Goal: Check status

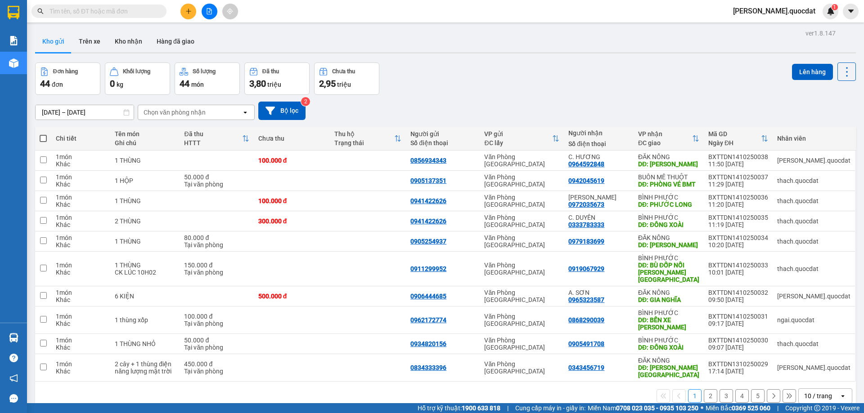
click at [69, 112] on input "[DATE] – [DATE]" at bounding box center [85, 112] width 98 height 14
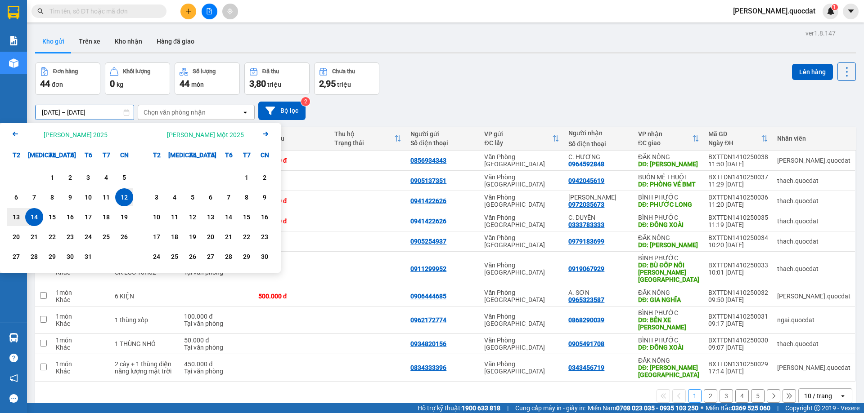
click at [129, 201] on div "12" at bounding box center [124, 197] width 13 height 11
type input "[DATE] – [DATE]"
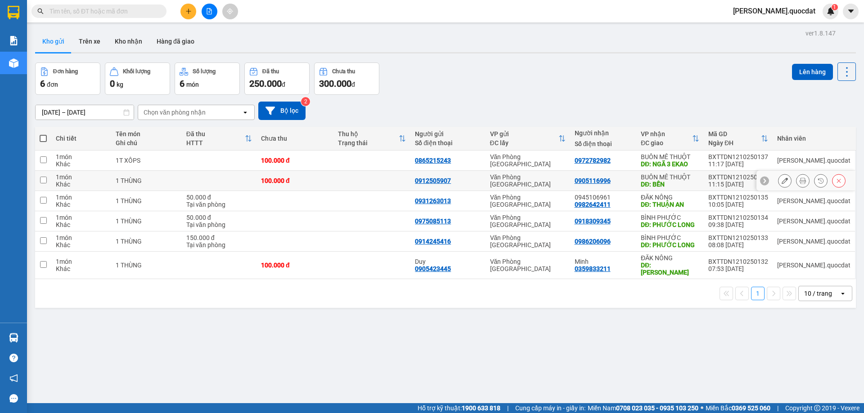
click at [329, 179] on div "100.000 đ" at bounding box center [295, 180] width 68 height 7
checkbox input "true"
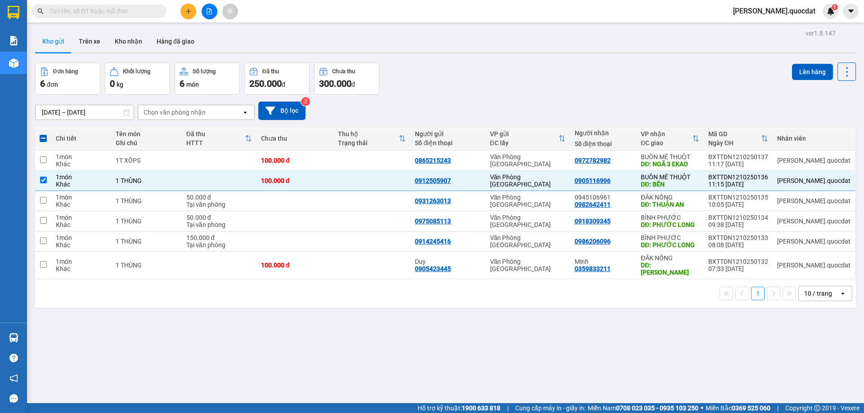
click at [764, 345] on div "ver 1.8.147 Kho gửi Trên xe [PERSON_NAME] Hàng đã [PERSON_NAME] hàng 6 đơn [PER…" at bounding box center [445, 233] width 828 height 413
click at [230, 359] on div "ver 1.8.147 Kho gửi Trên xe [PERSON_NAME] Hàng đã [PERSON_NAME] hàng 6 đơn [PER…" at bounding box center [445, 233] width 828 height 413
